Goal: Task Accomplishment & Management: Manage account settings

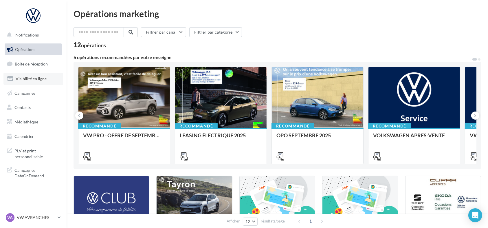
click at [44, 79] on span "Visibilité en ligne" at bounding box center [31, 78] width 31 height 5
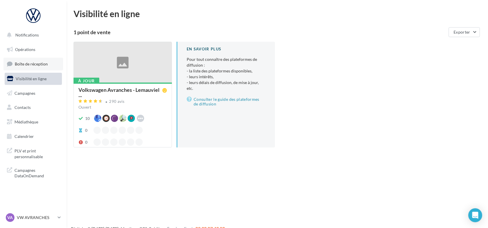
click at [43, 62] on span "Boîte de réception" at bounding box center [31, 63] width 33 height 5
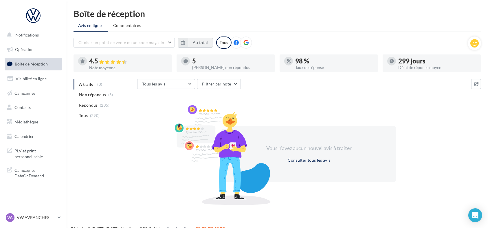
click at [203, 44] on button "Au total" at bounding box center [200, 43] width 25 height 10
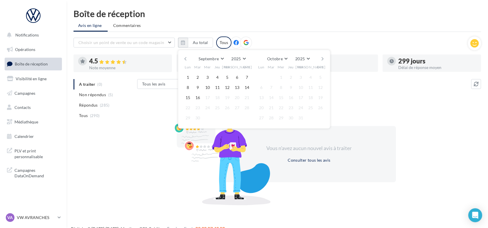
click at [184, 58] on button "button" at bounding box center [185, 59] width 5 height 8
click at [229, 77] on button "1" at bounding box center [227, 77] width 9 height 9
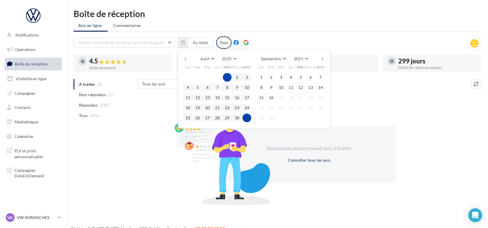
click at [247, 118] on button "31" at bounding box center [246, 117] width 9 height 9
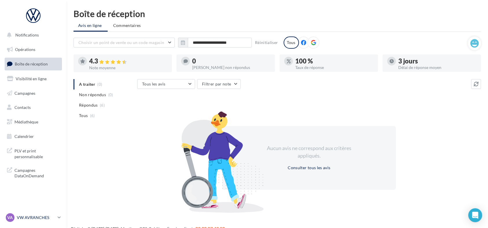
click at [19, 216] on p "VW AVRANCHES" at bounding box center [36, 217] width 38 height 6
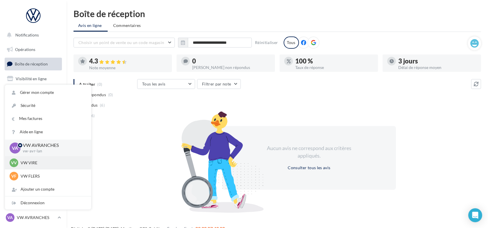
click at [32, 163] on p "VW VIRE" at bounding box center [53, 163] width 64 height 6
